Goal: Find specific page/section: Find specific page/section

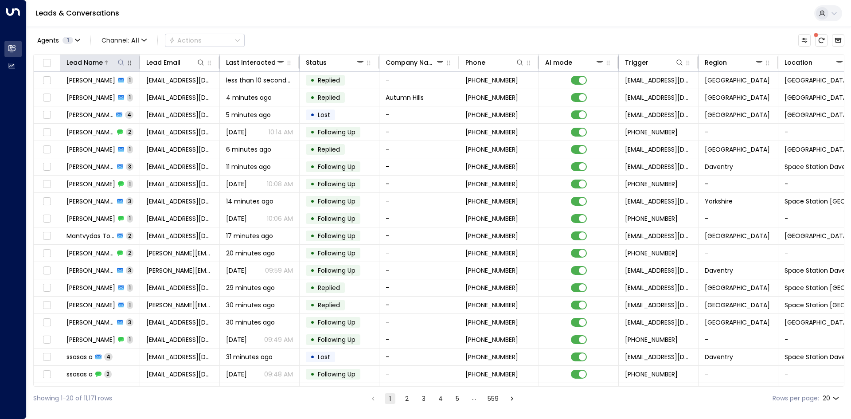
click at [120, 66] on button at bounding box center [121, 62] width 9 height 9
click at [121, 64] on icon at bounding box center [120, 62] width 7 height 7
click at [120, 61] on icon at bounding box center [120, 62] width 7 height 7
click at [127, 90] on input "text" at bounding box center [121, 94] width 122 height 16
type input "*****"
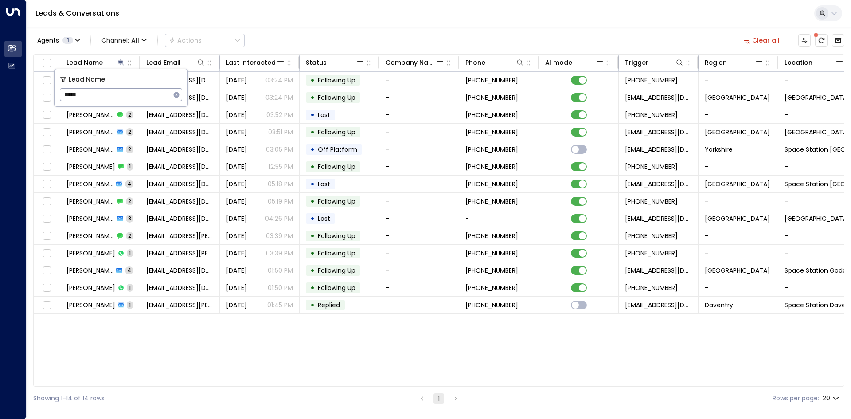
click at [131, 345] on div "Lead Name Lead Email Last Interacted Status Company Name Phone AI mode Trigger …" at bounding box center [438, 220] width 811 height 332
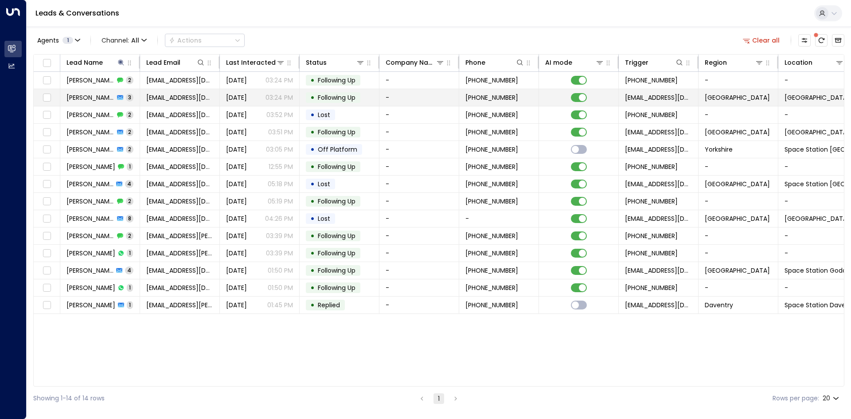
click at [148, 99] on span "[EMAIL_ADDRESS][DOMAIN_NAME]" at bounding box center [179, 97] width 67 height 9
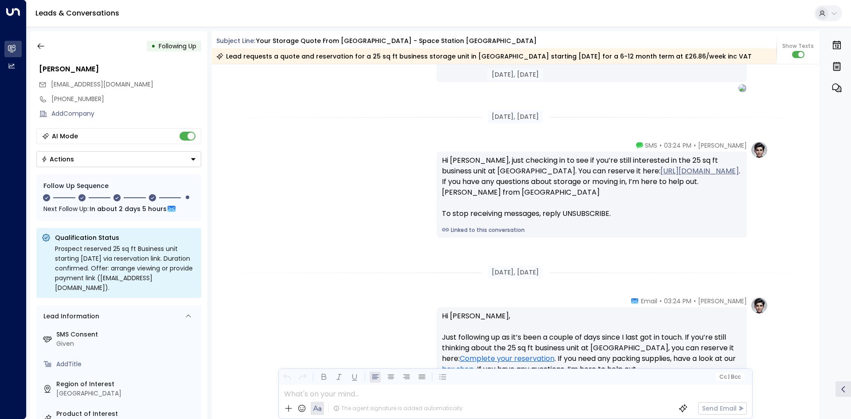
scroll to position [1195, 0]
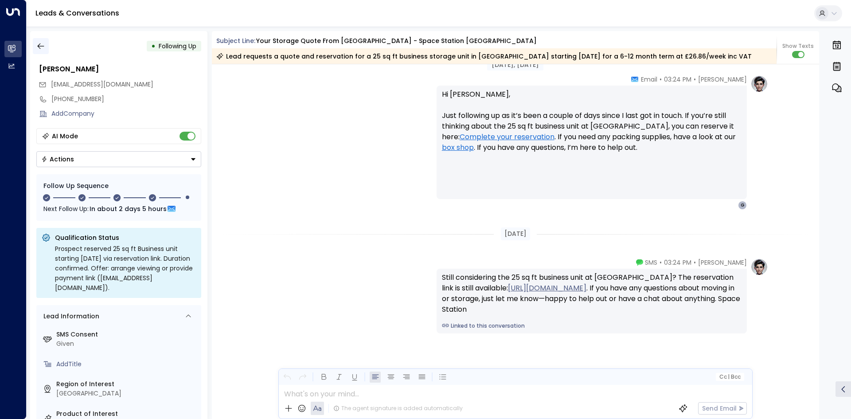
click at [39, 47] on icon "button" at bounding box center [40, 46] width 7 height 6
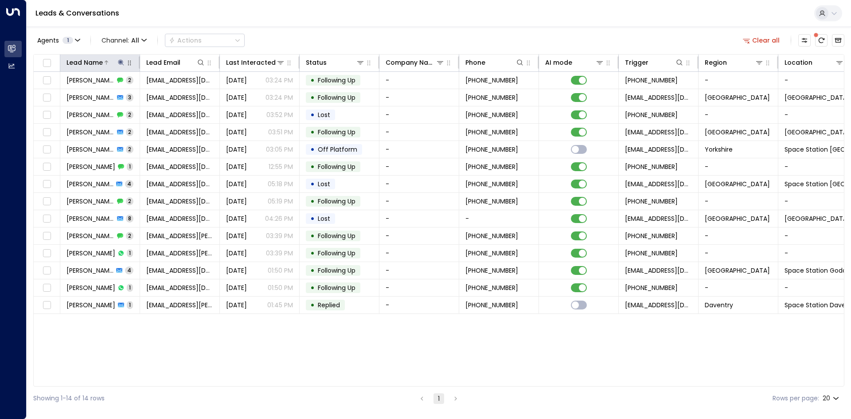
click at [121, 64] on icon at bounding box center [120, 62] width 7 height 7
click at [177, 93] on icon "button" at bounding box center [177, 95] width 6 height 6
click at [128, 91] on input "text" at bounding box center [121, 94] width 122 height 16
type input "*****"
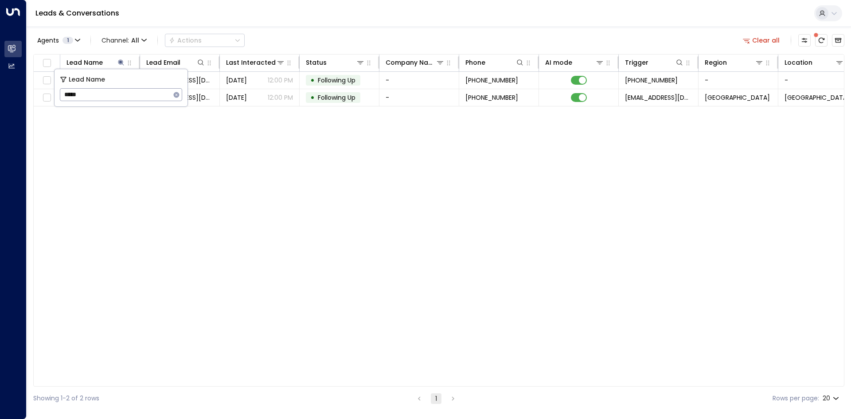
click at [143, 168] on div "Lead Name Lead Email Last Interacted Status Company Name Phone AI mode Trigger …" at bounding box center [438, 220] width 811 height 332
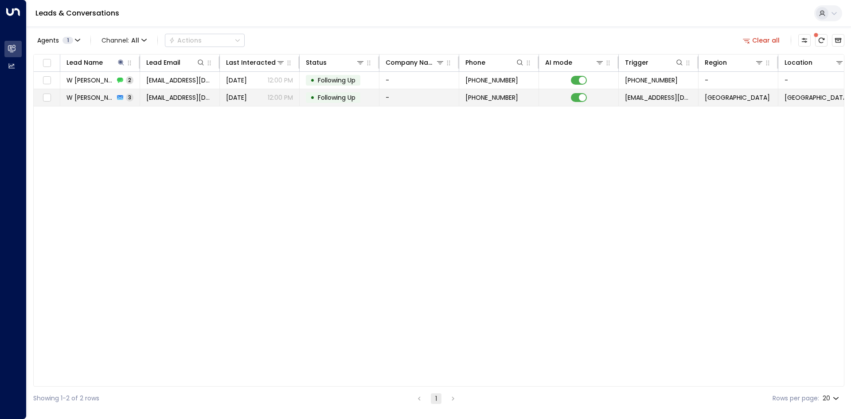
click at [139, 98] on td "W [PERSON_NAME] 3" at bounding box center [100, 97] width 80 height 17
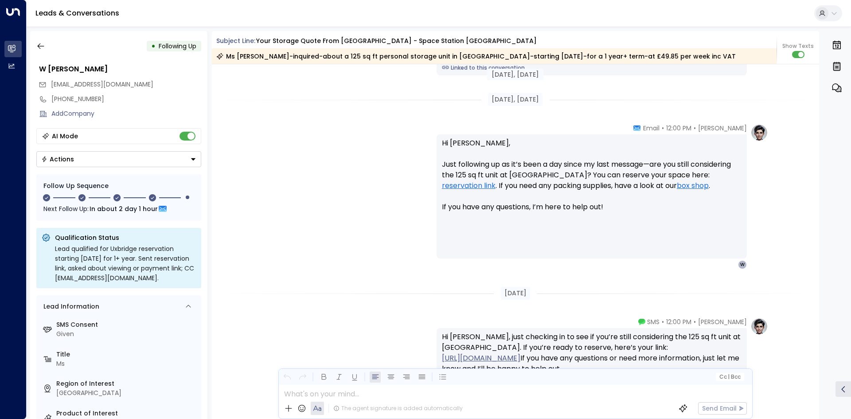
scroll to position [1113, 0]
